Goal: Task Accomplishment & Management: Manage account settings

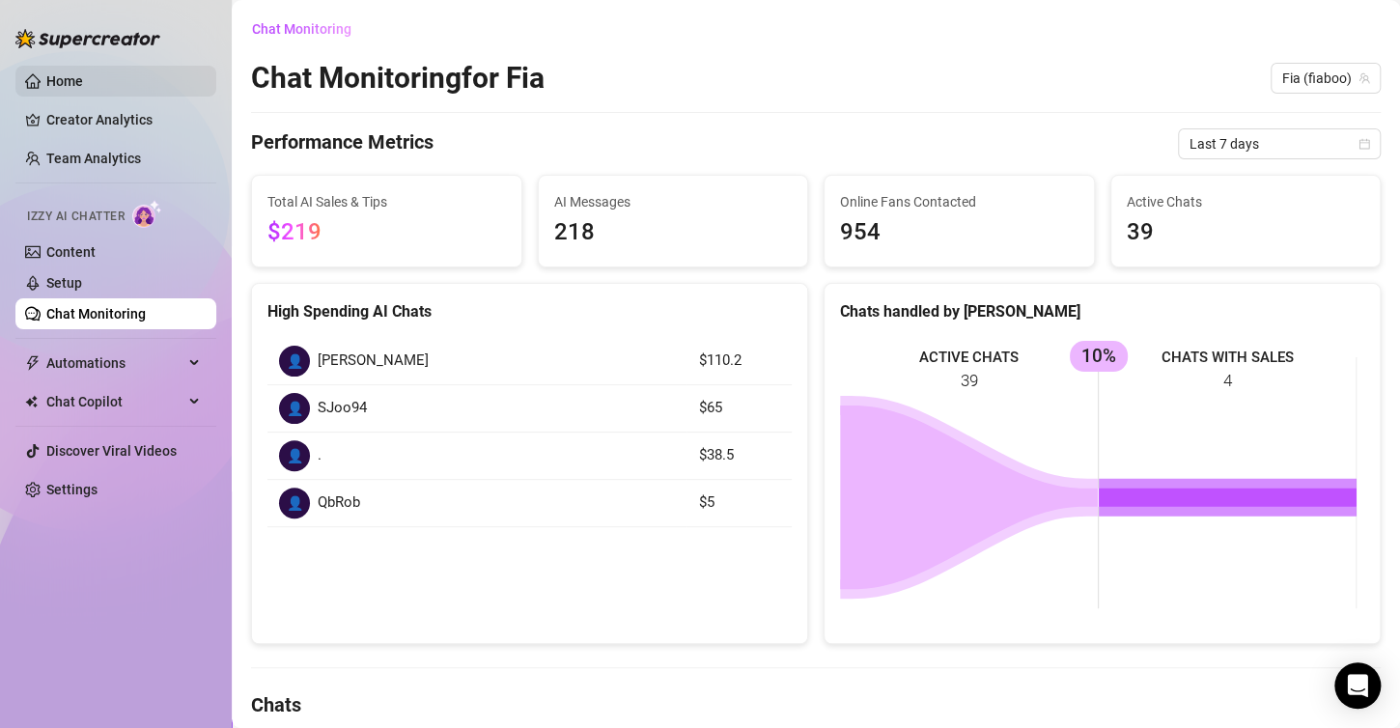
click at [83, 88] on link "Home" at bounding box center [64, 80] width 37 height 15
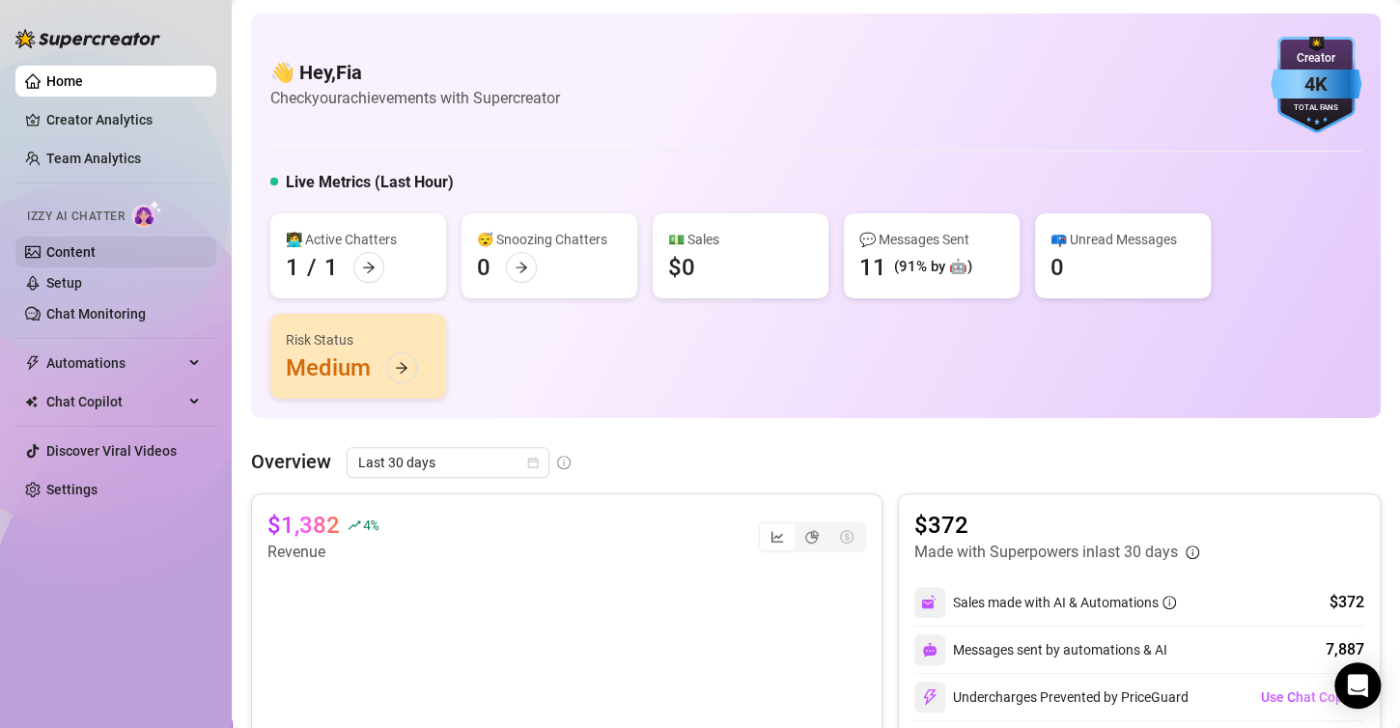
click at [96, 258] on link "Content" at bounding box center [70, 251] width 49 height 15
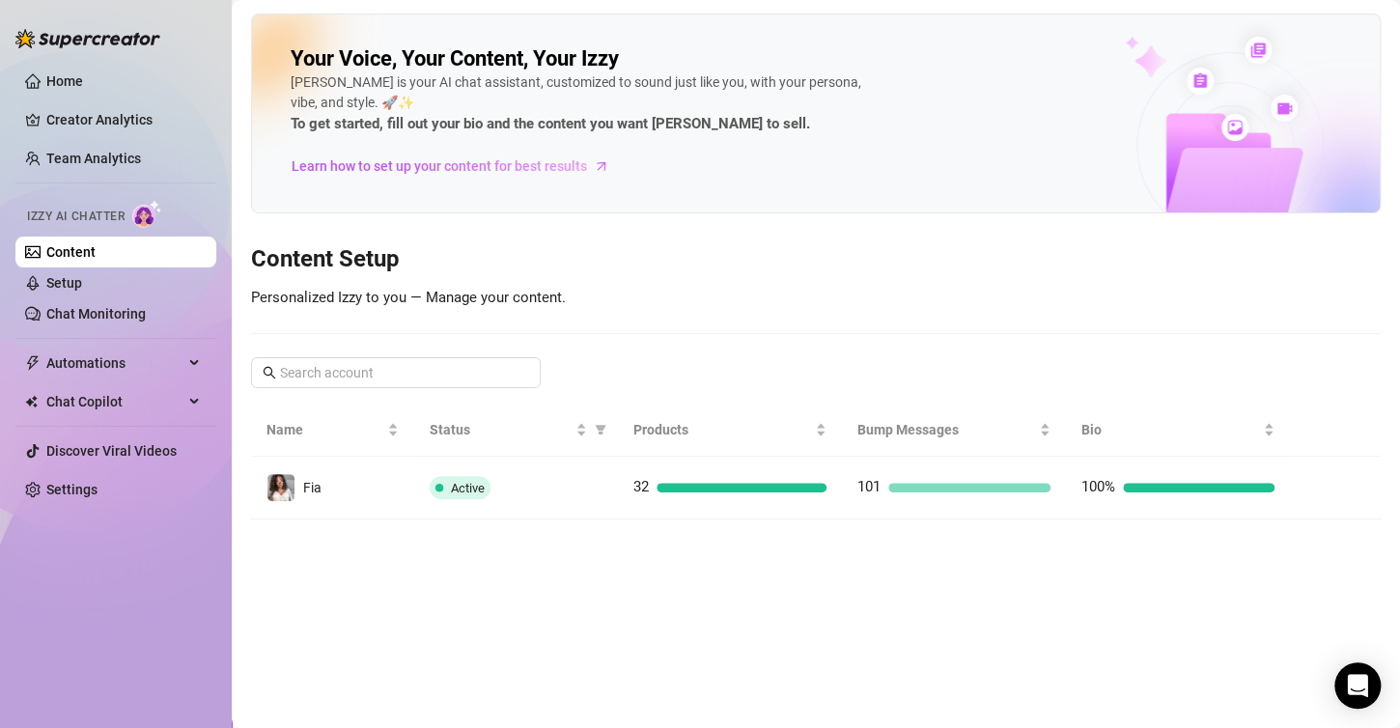
click at [96, 260] on link "Content" at bounding box center [70, 251] width 49 height 15
click at [82, 275] on link "Setup" at bounding box center [64, 282] width 36 height 15
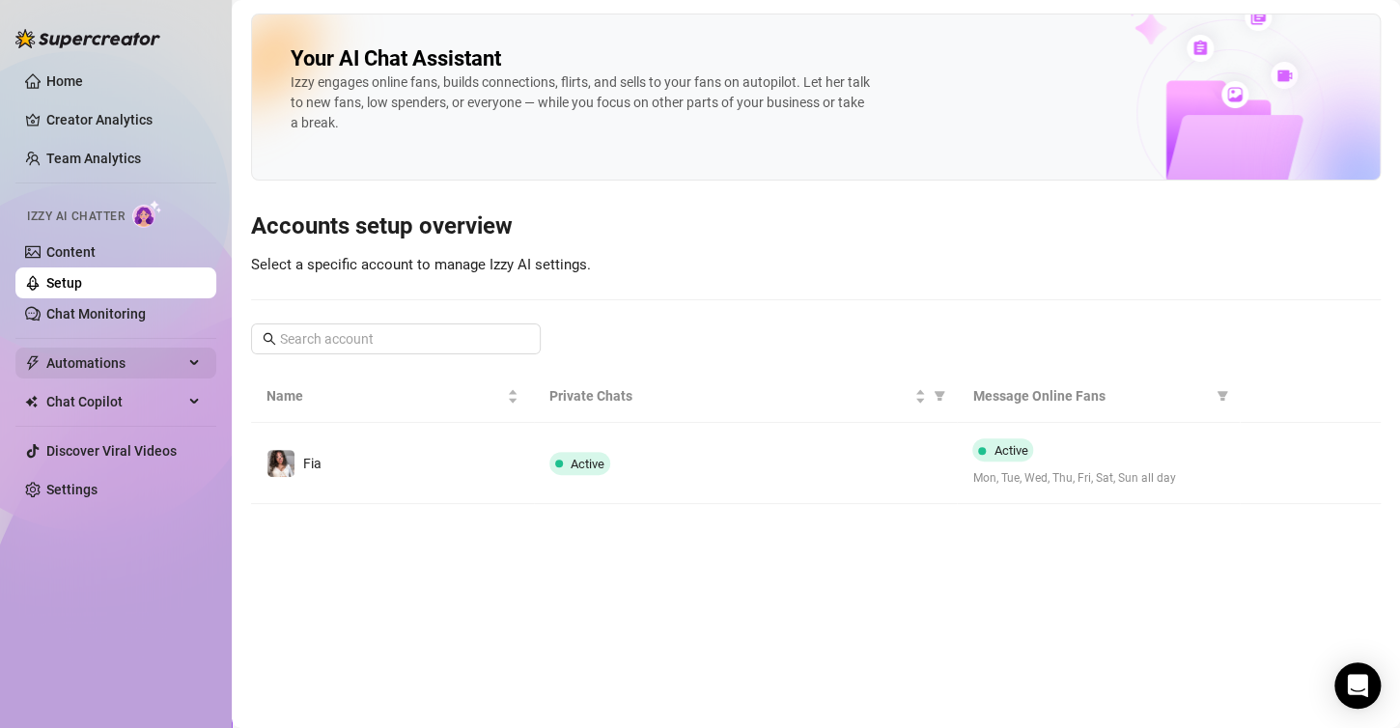
click at [111, 364] on span "Automations" at bounding box center [114, 363] width 137 height 31
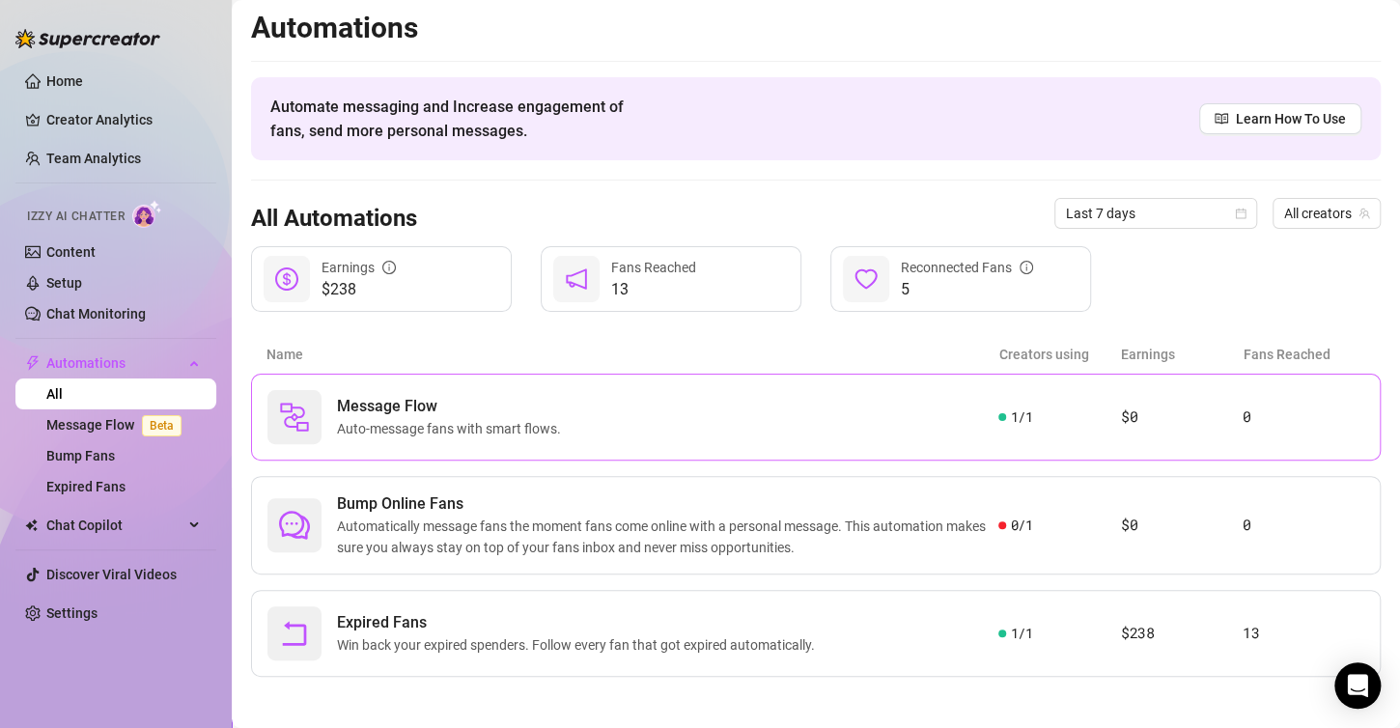
scroll to position [9, 0]
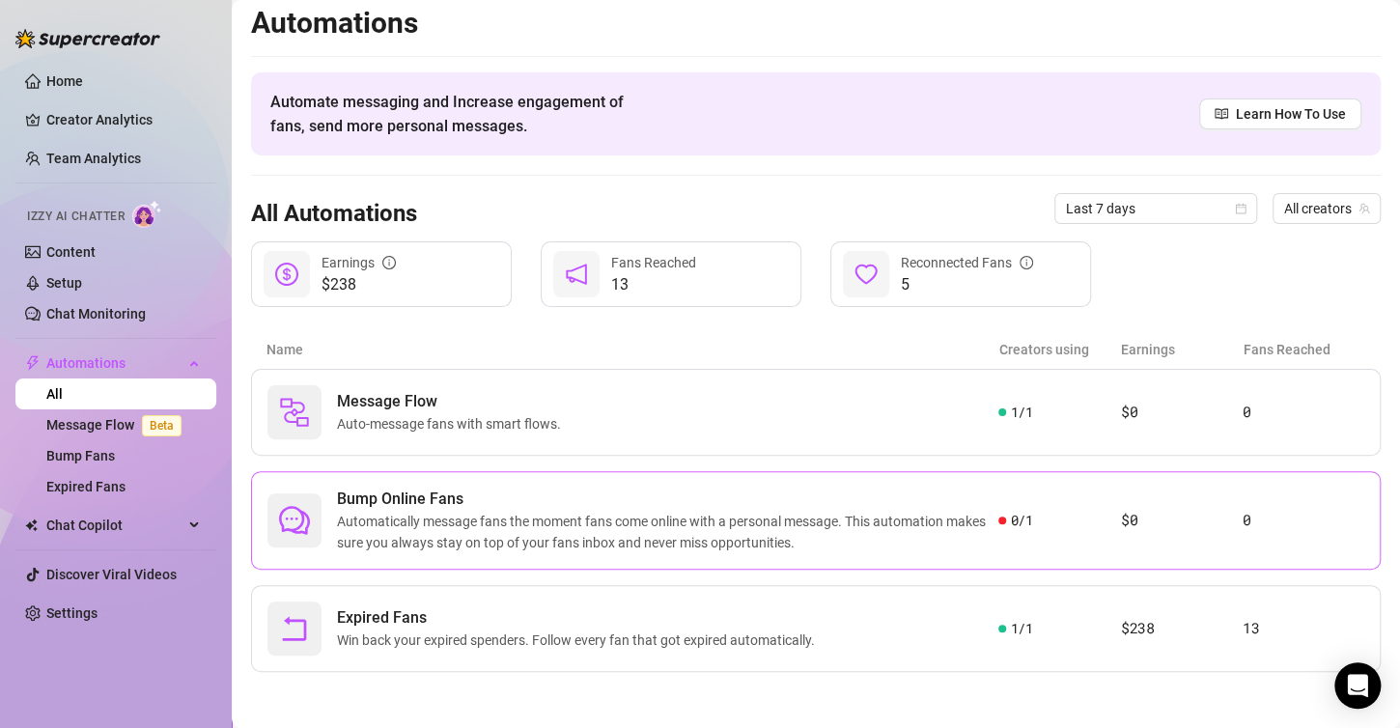
click at [803, 525] on span "Automatically message fans the moment fans come online with a personal message.…" at bounding box center [668, 532] width 662 height 42
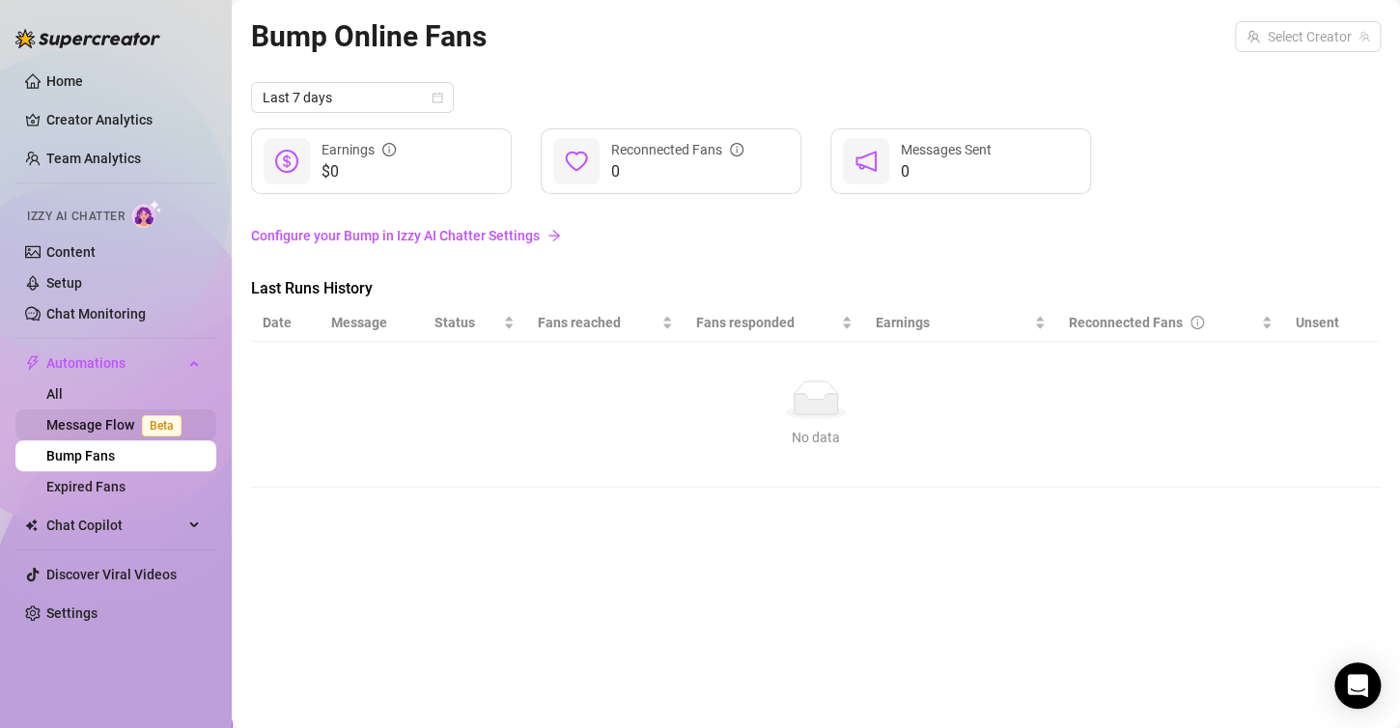
click at [97, 429] on link "Message Flow Beta" at bounding box center [117, 424] width 143 height 15
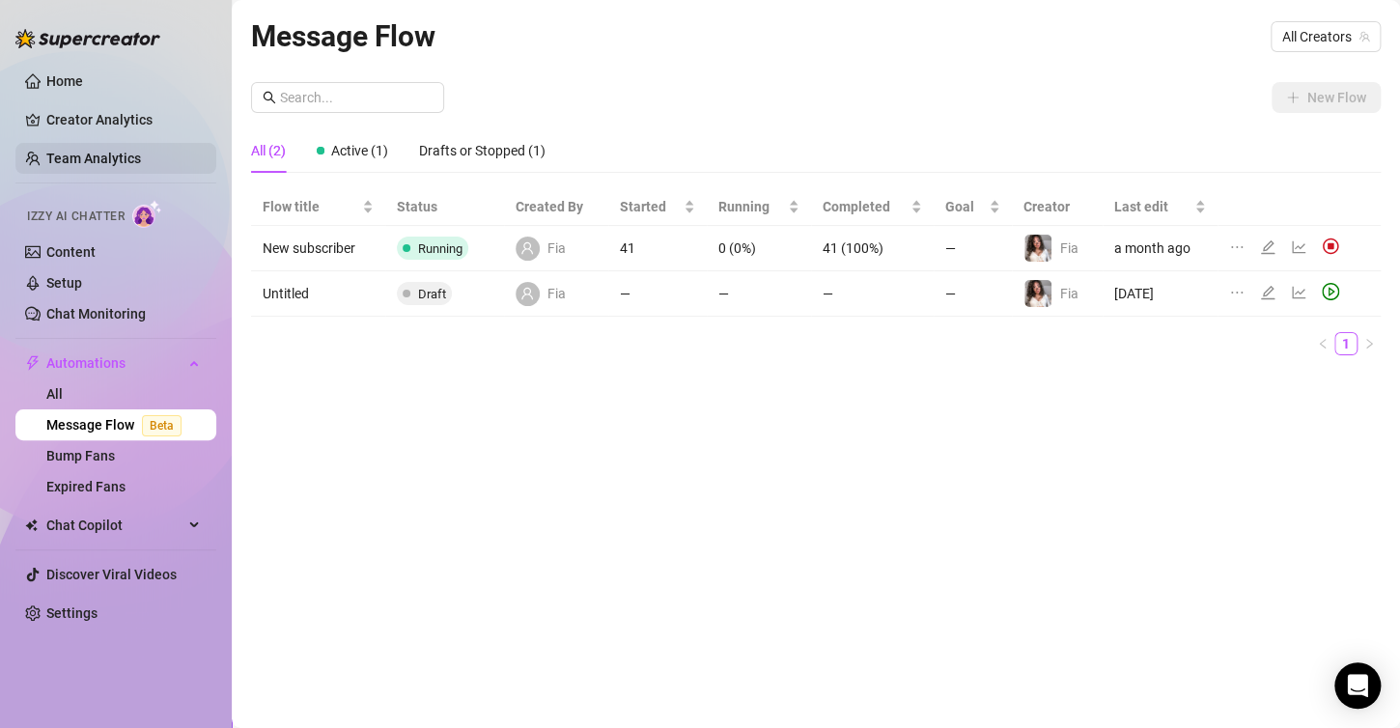
click at [124, 161] on link "Team Analytics" at bounding box center [93, 158] width 95 height 15
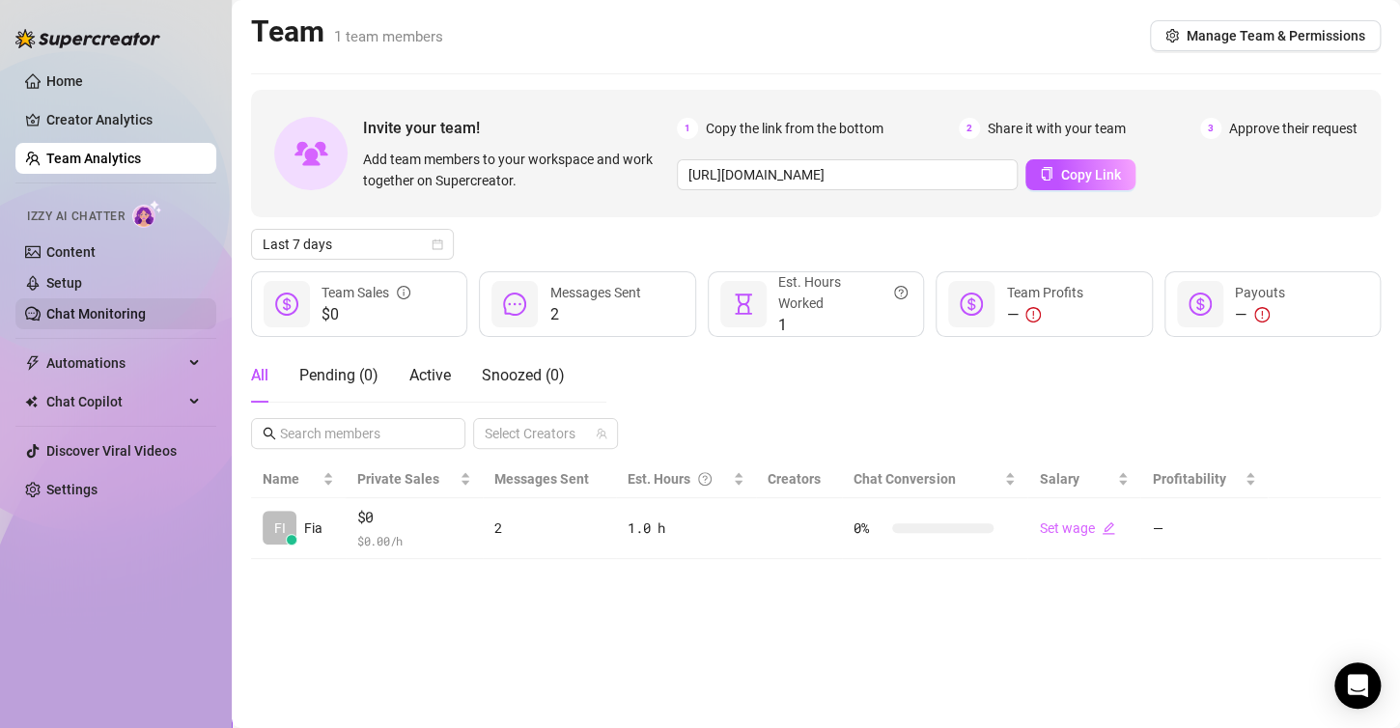
click at [120, 309] on link "Chat Monitoring" at bounding box center [95, 313] width 99 height 15
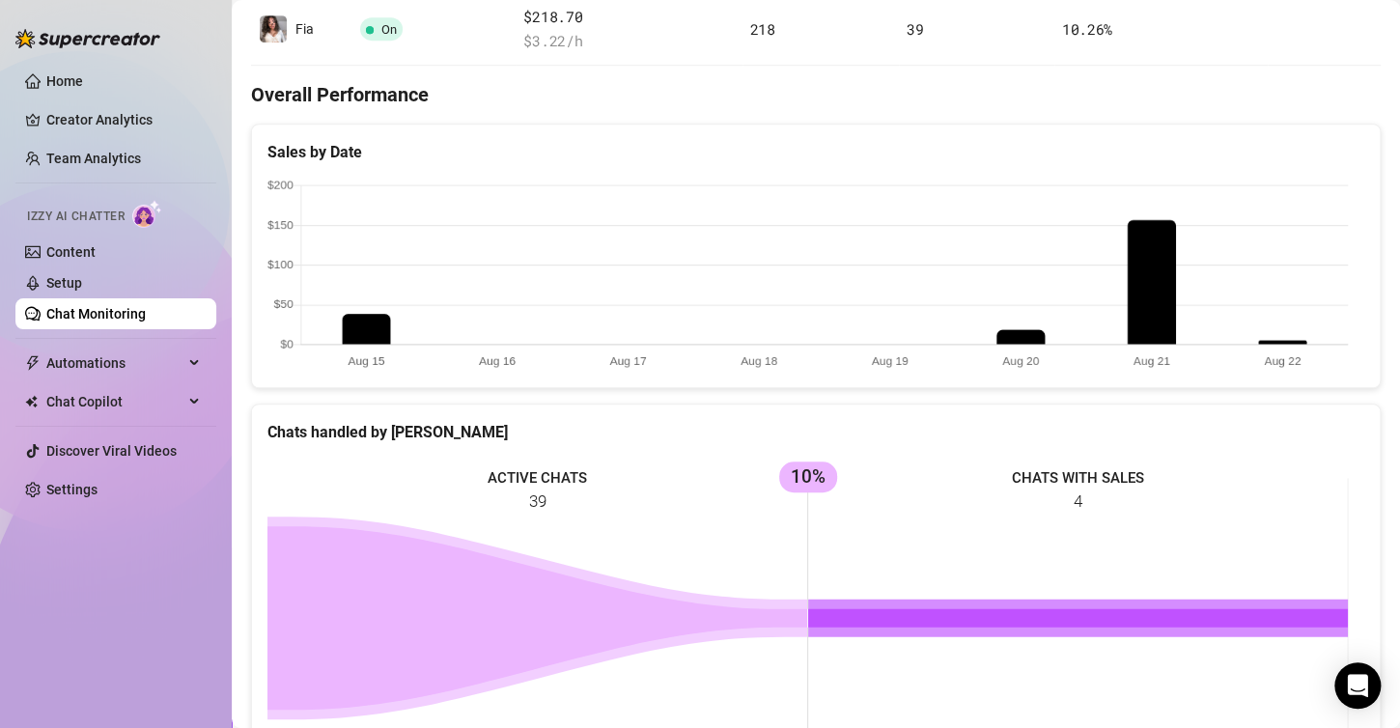
scroll to position [645, 0]
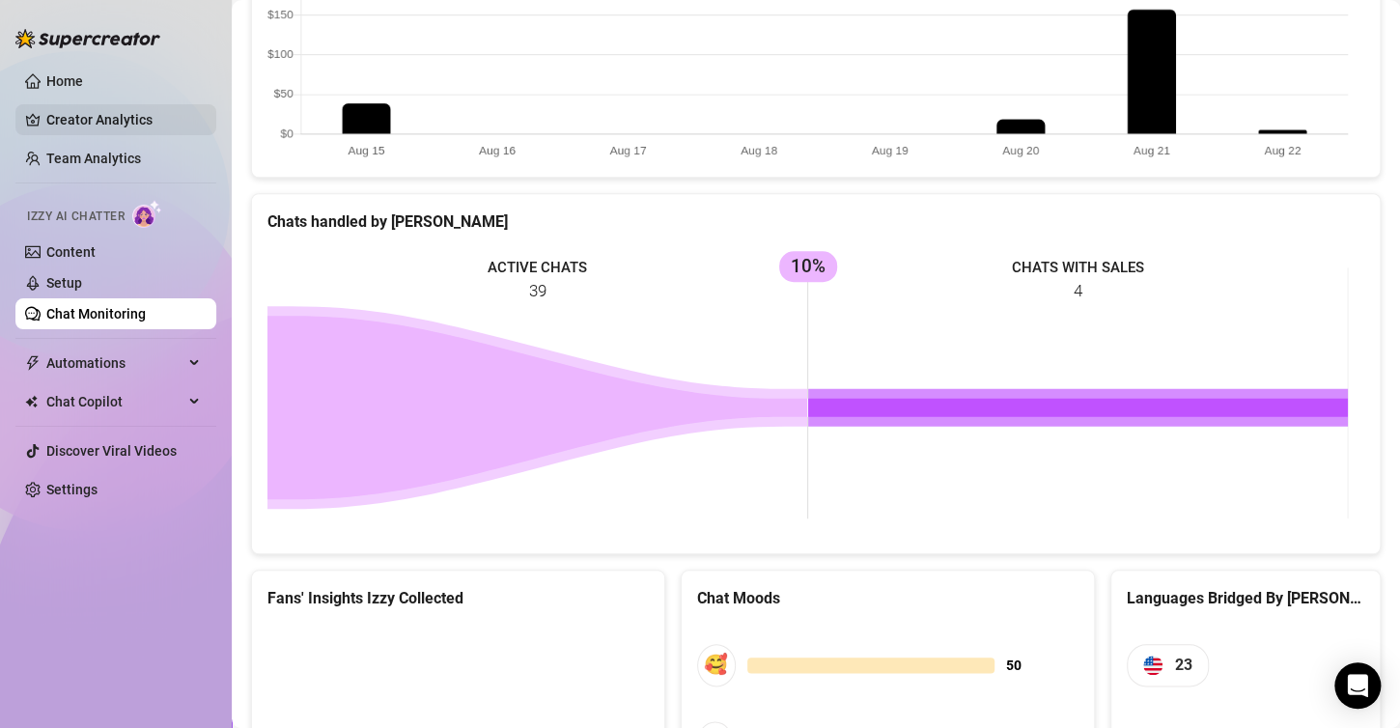
click at [114, 121] on link "Creator Analytics" at bounding box center [123, 119] width 155 height 31
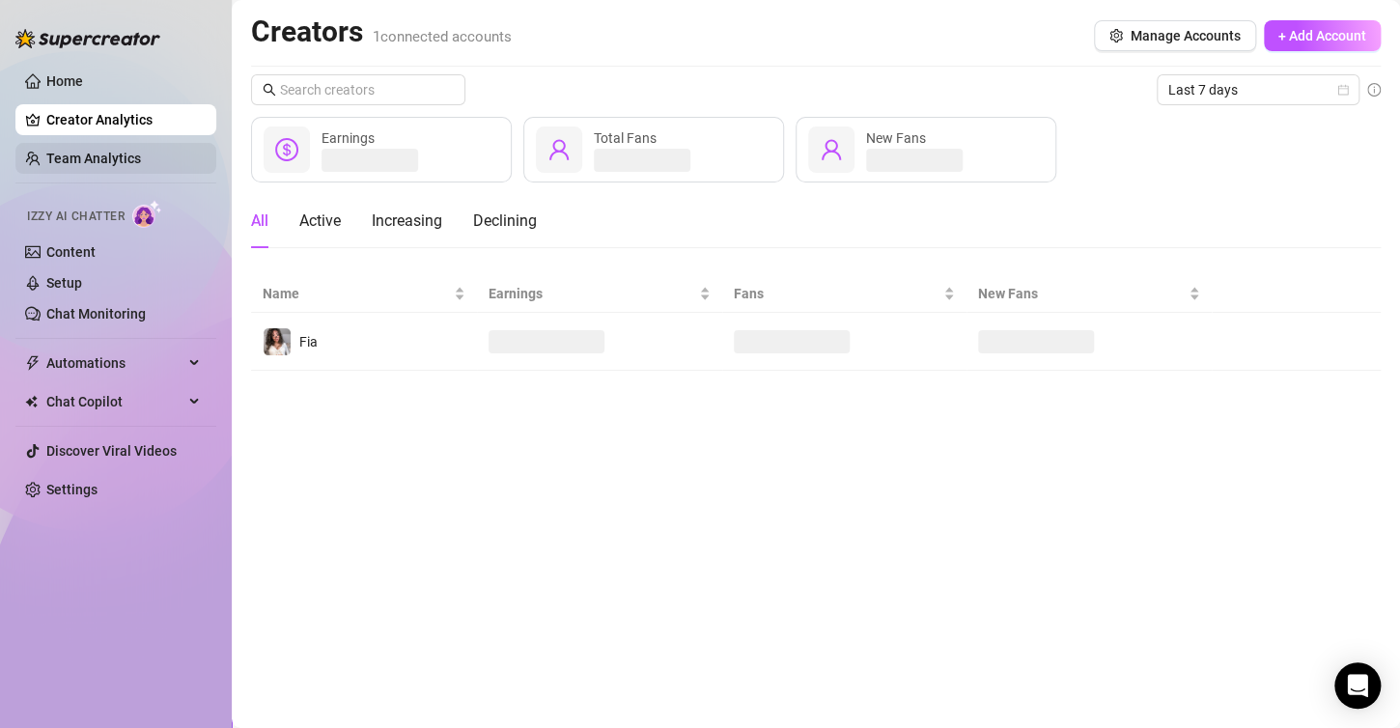
click at [141, 155] on link "Team Analytics" at bounding box center [93, 158] width 95 height 15
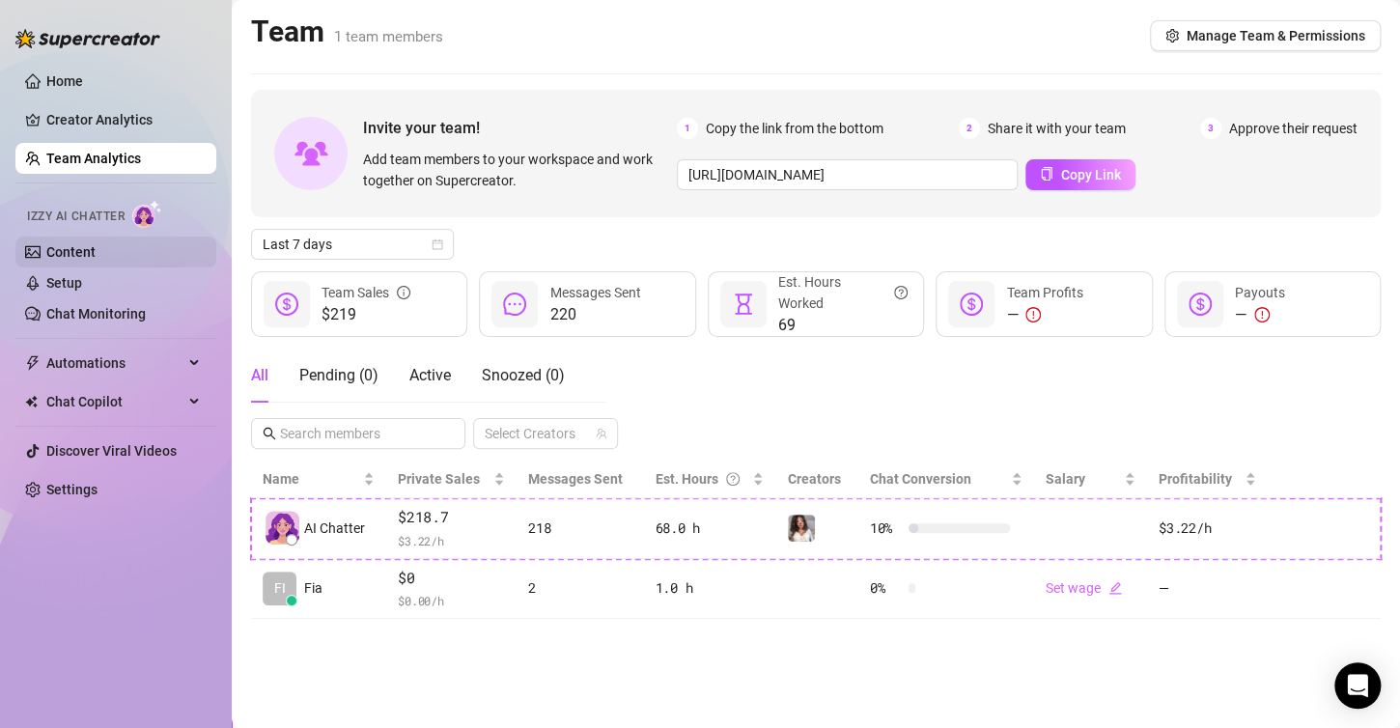
click at [96, 256] on link "Content" at bounding box center [70, 251] width 49 height 15
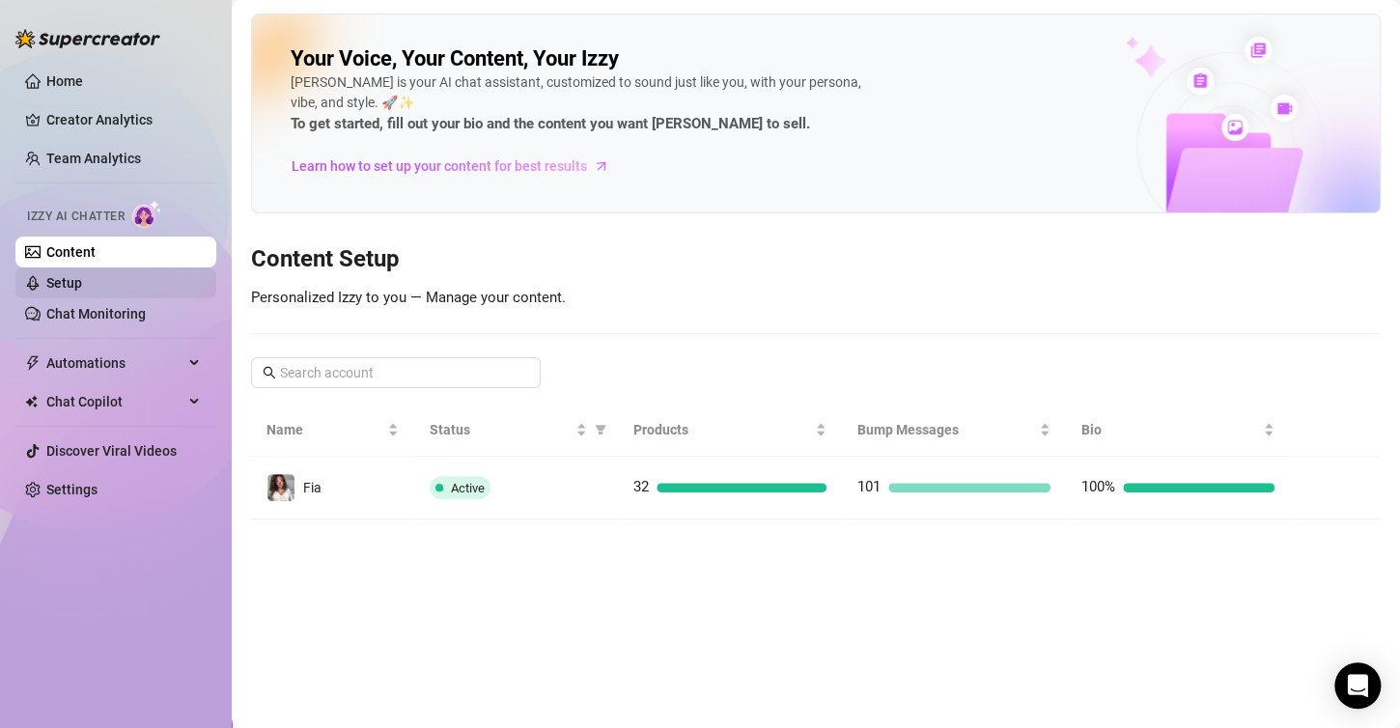
click at [82, 290] on link "Setup" at bounding box center [64, 282] width 36 height 15
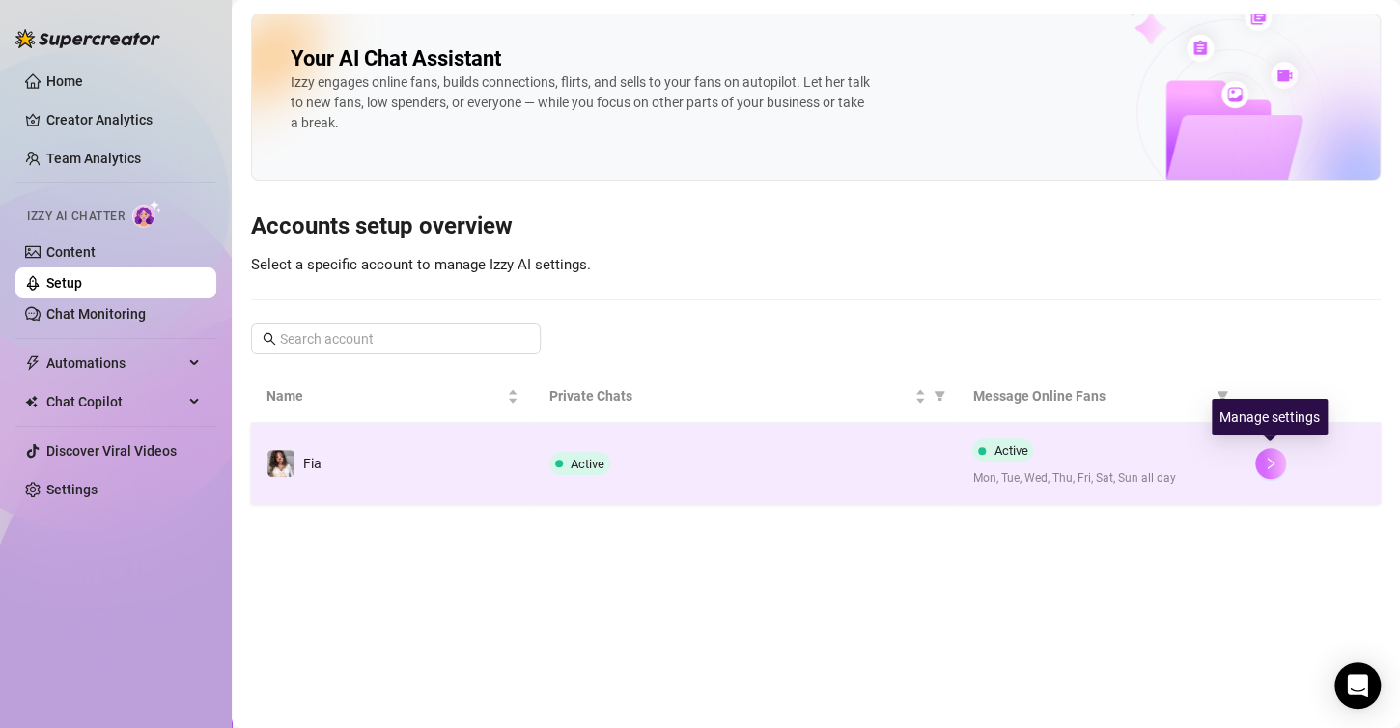
click at [1282, 461] on button "button" at bounding box center [1270, 463] width 31 height 31
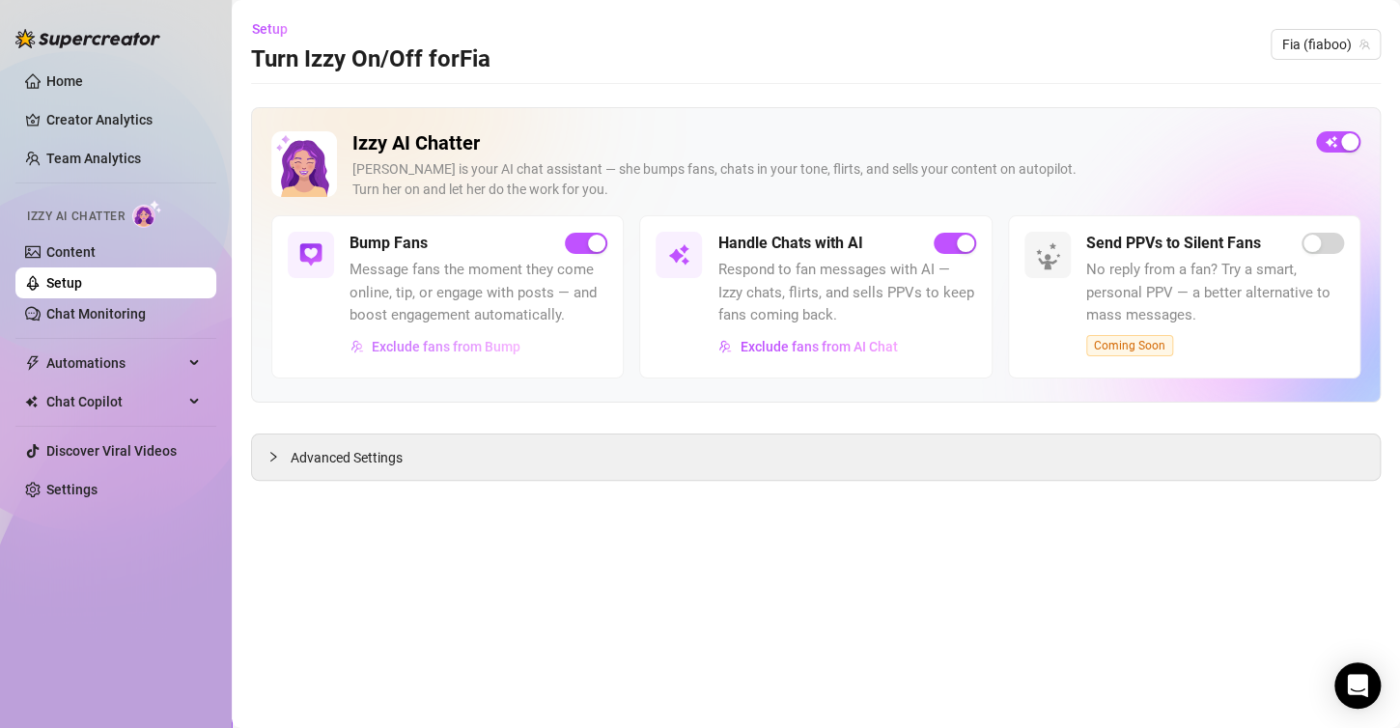
click at [401, 341] on span "Exclude fans from Bump" at bounding box center [446, 346] width 149 height 15
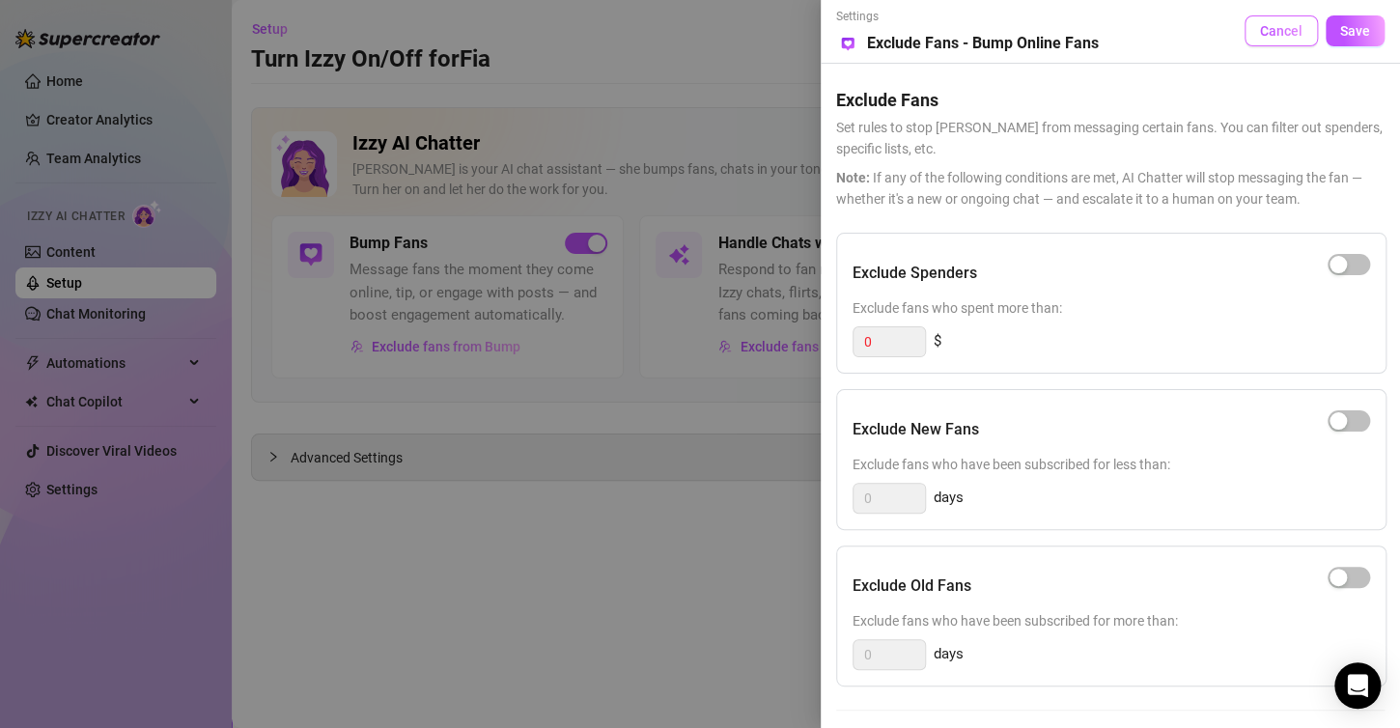
click at [1282, 34] on span "Cancel" at bounding box center [1281, 30] width 42 height 15
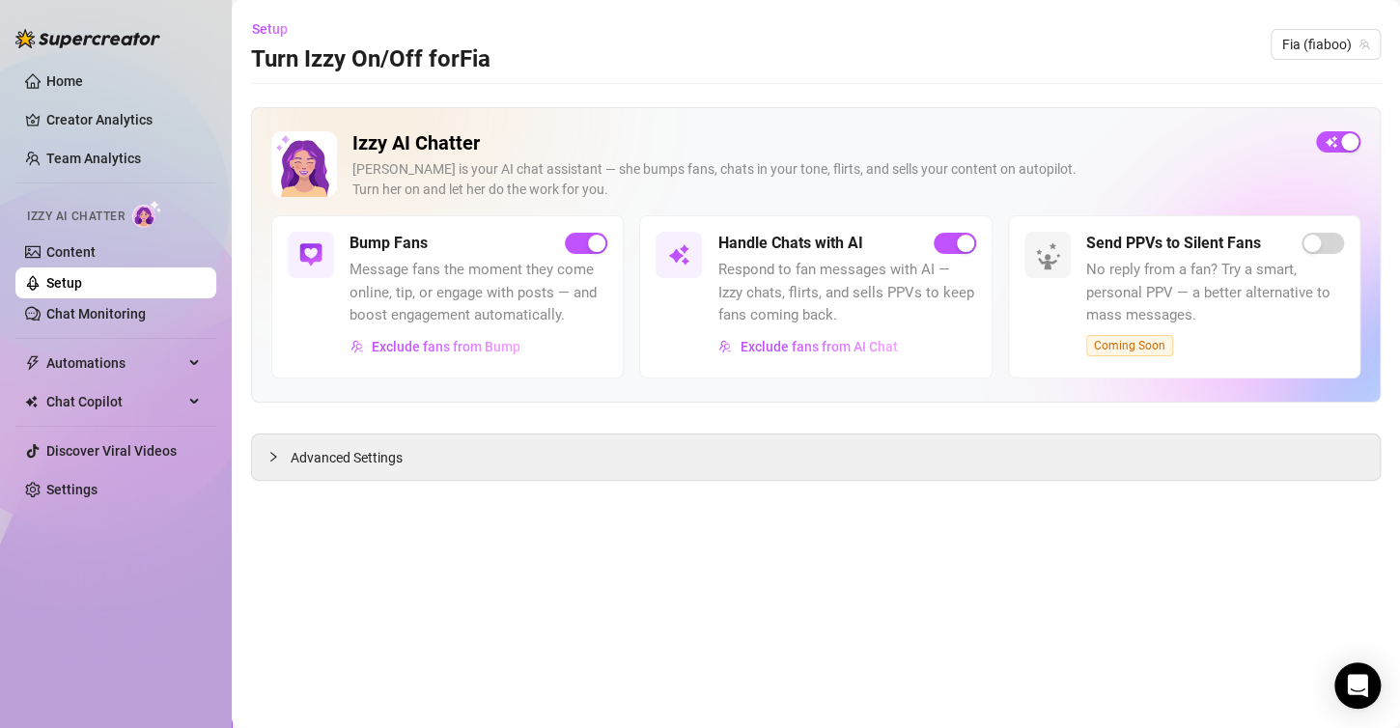
click at [463, 287] on span "Message fans the moment they come online, tip, or engage with posts — and boost…" at bounding box center [479, 293] width 258 height 69
click at [341, 471] on div "Advanced Settings" at bounding box center [816, 457] width 1128 height 45
click at [285, 447] on div at bounding box center [279, 456] width 23 height 21
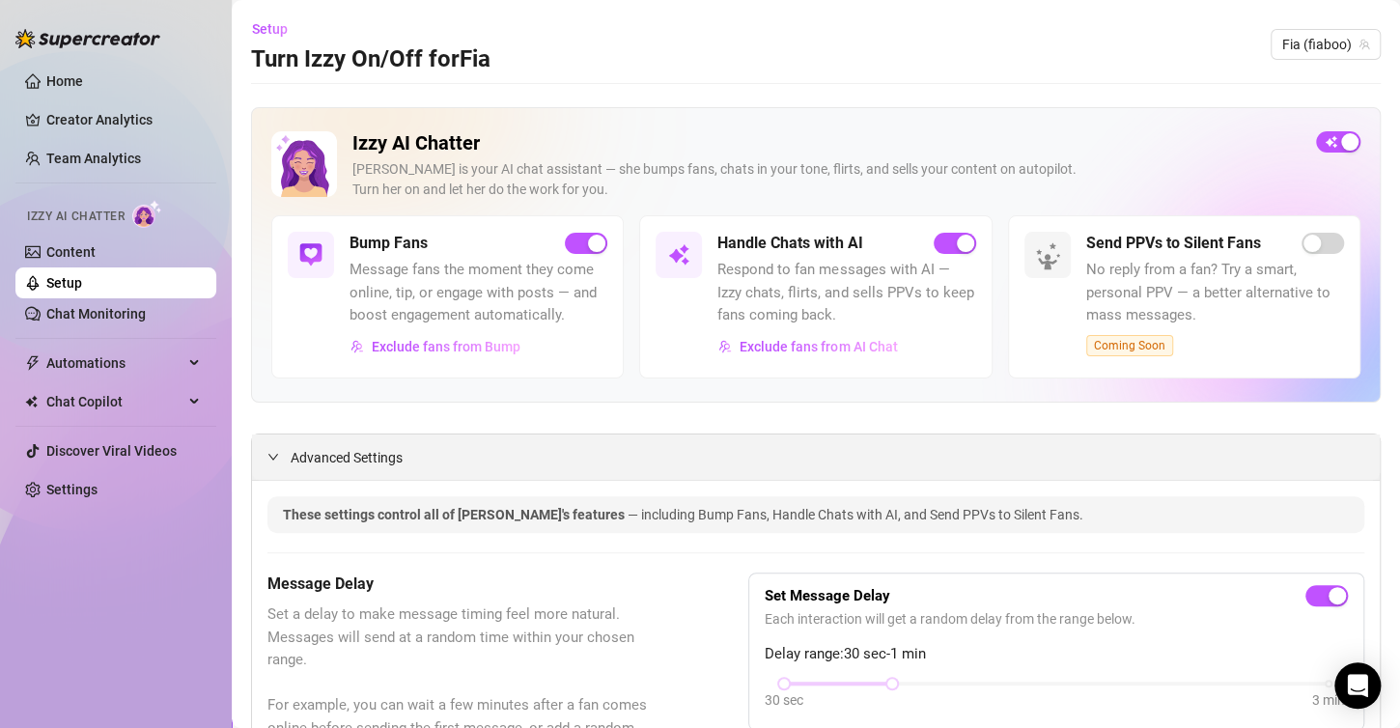
click at [323, 454] on span "Advanced Settings" at bounding box center [347, 457] width 112 height 21
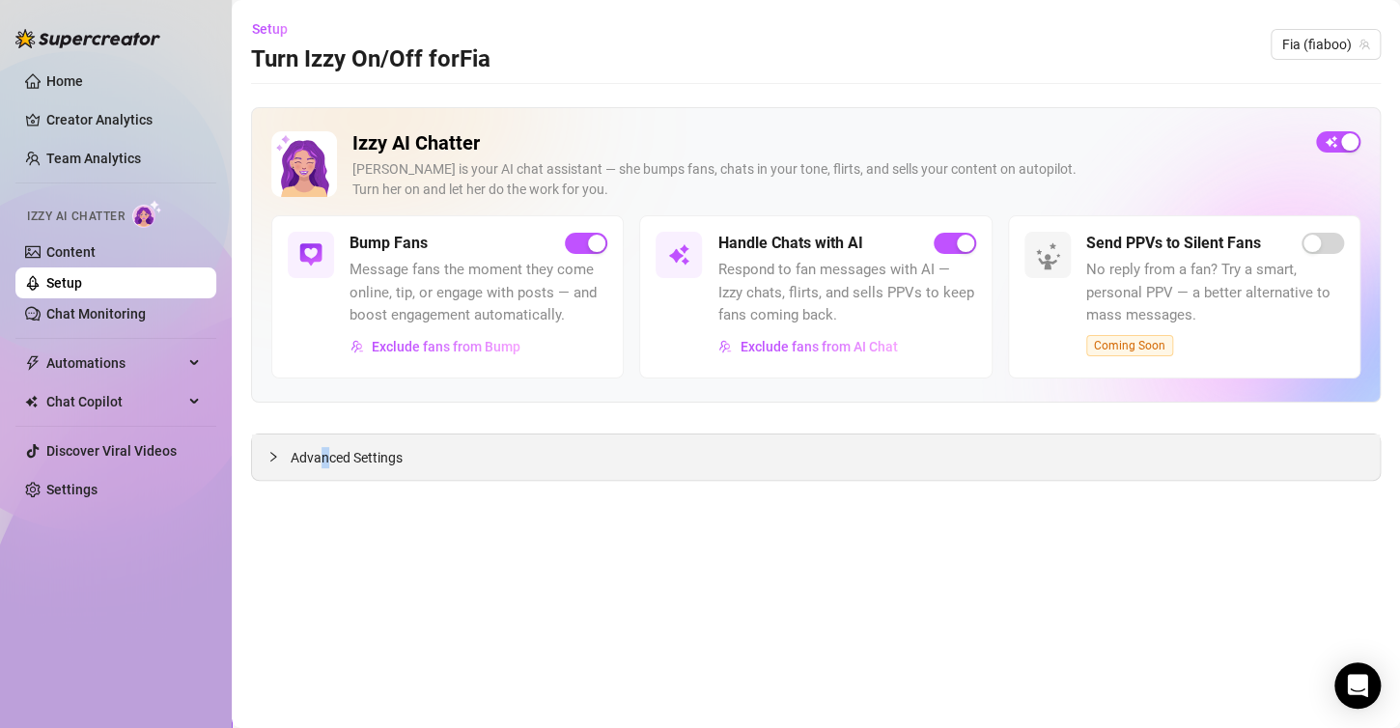
click at [324, 454] on span "Advanced Settings" at bounding box center [347, 457] width 112 height 21
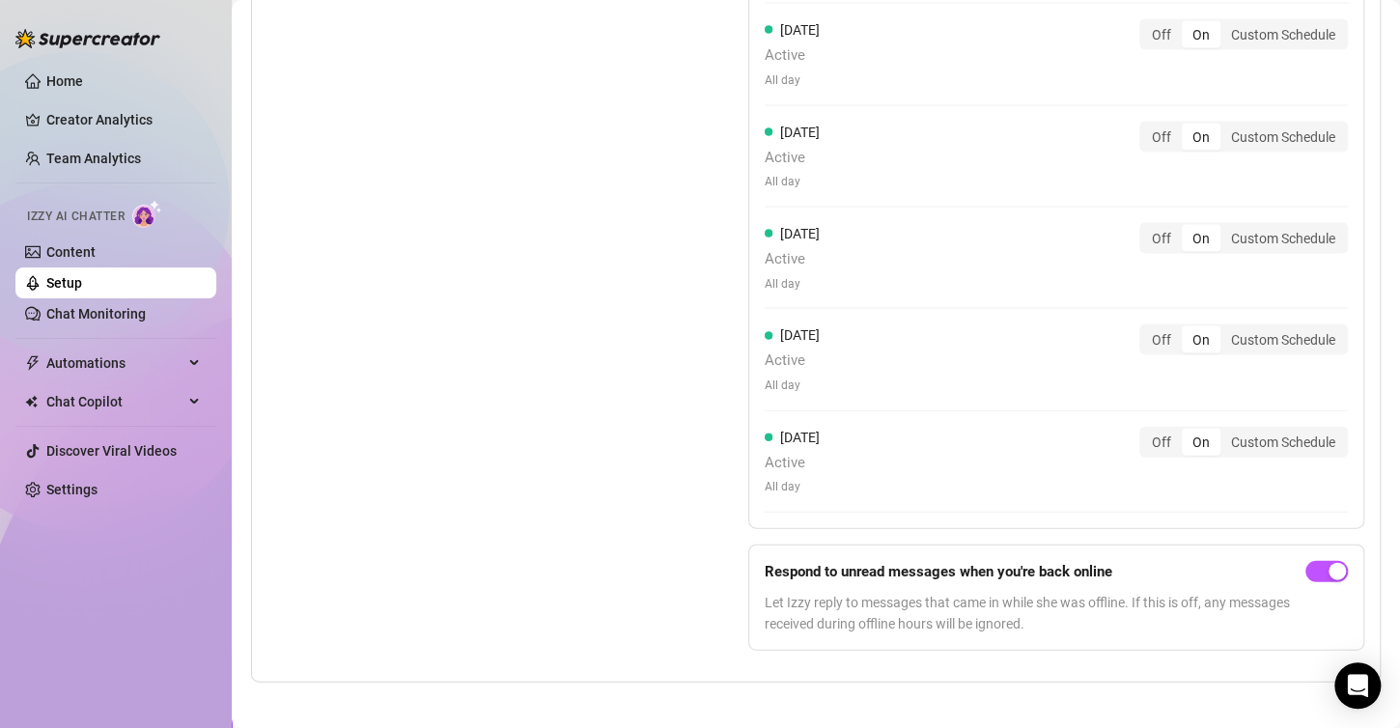
scroll to position [1807, 0]
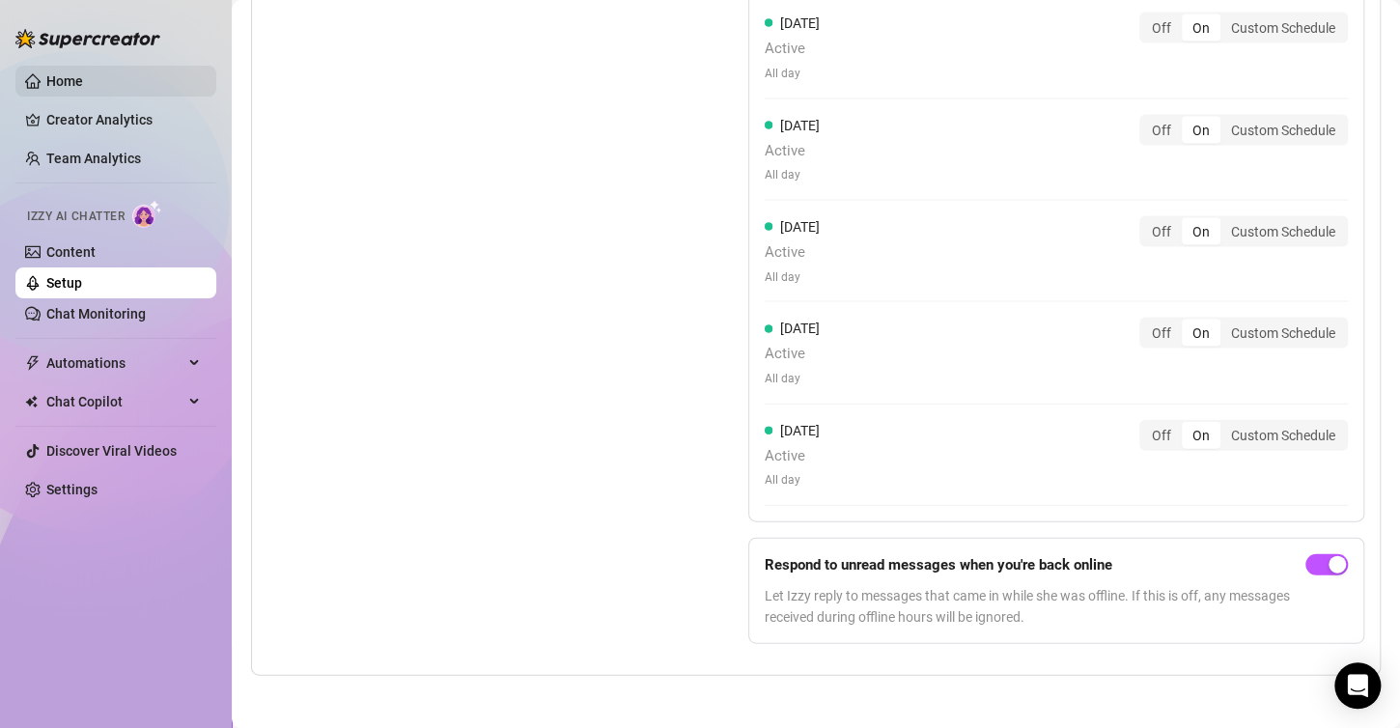
click at [83, 77] on link "Home" at bounding box center [64, 80] width 37 height 15
